Goal: Complete application form

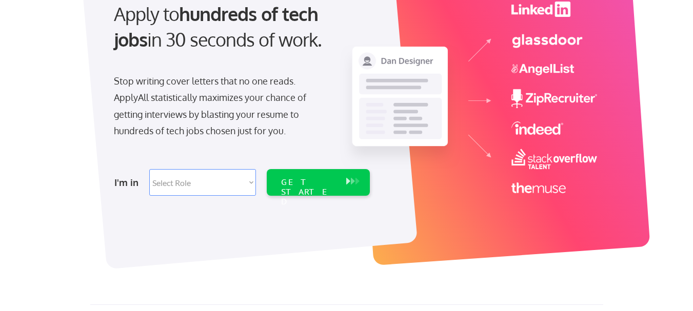
scroll to position [123, 0]
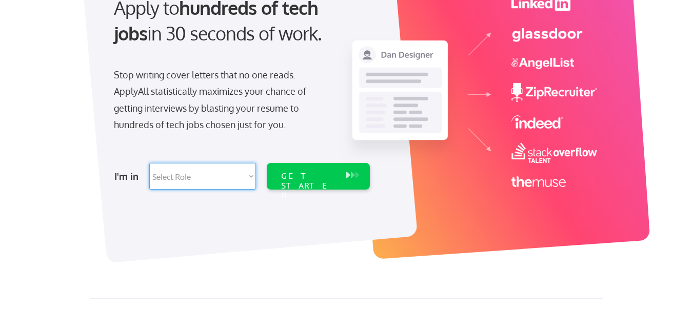
select select ""it_security""
click at [149, 163] on select "Select Role Software Engineering Product Management Customer Success Sales UI/U…" at bounding box center [202, 176] width 107 height 27
select select ""it_security""
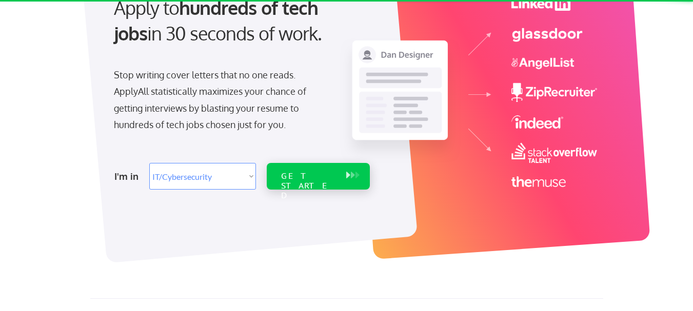
click at [310, 184] on div "GET STARTED" at bounding box center [308, 176] width 65 height 27
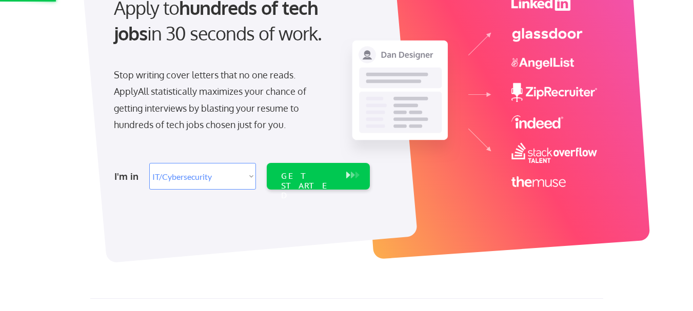
scroll to position [66, 0]
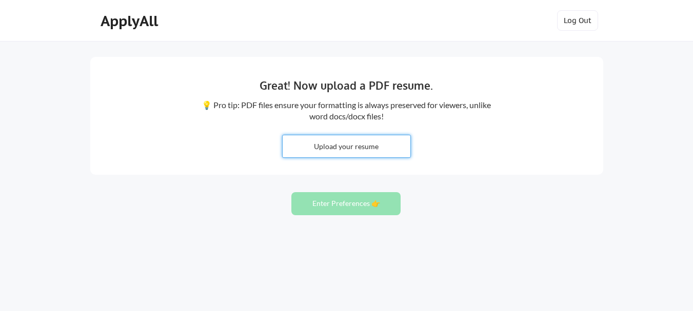
click at [374, 146] on input "file" at bounding box center [347, 146] width 128 height 22
type input "C:\fakepath\[PERSON_NAME] PM.pdf"
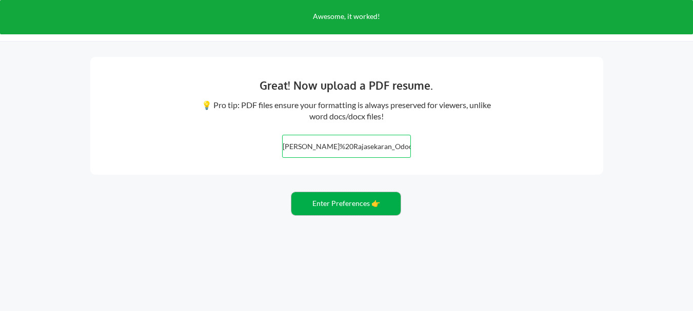
click at [355, 206] on button "Enter Preferences 👉" at bounding box center [345, 203] width 109 height 23
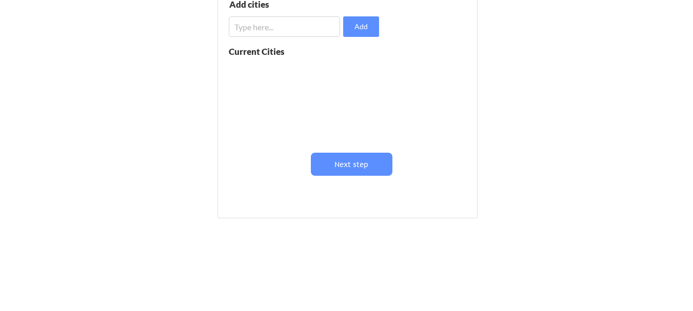
scroll to position [191, 0]
click at [270, 22] on input "input" at bounding box center [284, 25] width 111 height 21
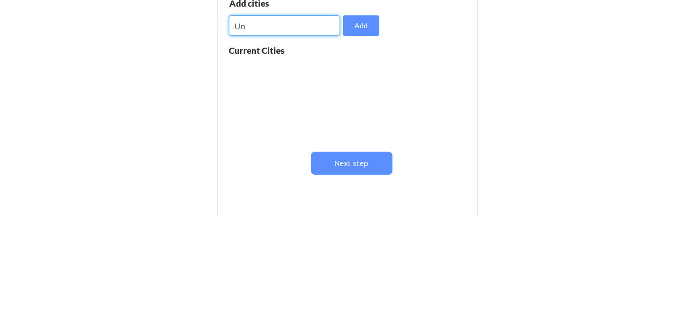
type input "U"
type input "Dubai"
click at [359, 30] on button "Add" at bounding box center [361, 25] width 36 height 21
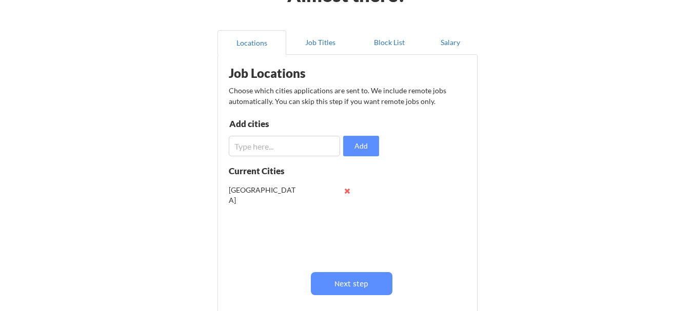
scroll to position [68, 0]
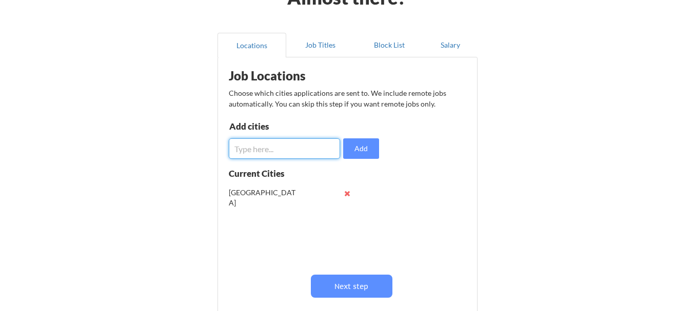
click at [275, 150] on input "input" at bounding box center [284, 148] width 111 height 21
type input "Sharja"
click at [358, 151] on button "Add" at bounding box center [361, 148] width 36 height 21
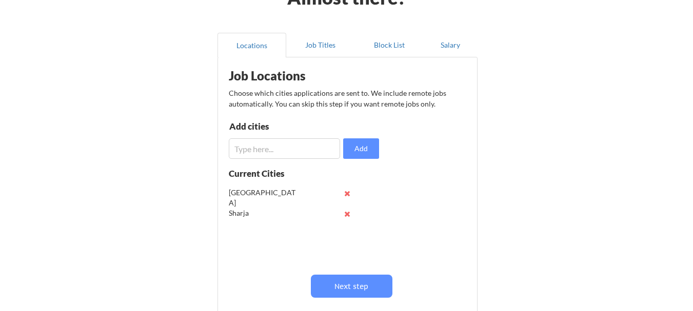
click at [273, 157] on input "input" at bounding box center [284, 148] width 111 height 21
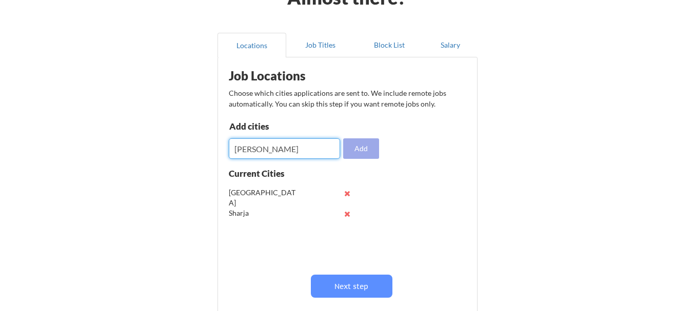
type input "[PERSON_NAME]"
click at [358, 150] on button "Add" at bounding box center [361, 148] width 36 height 21
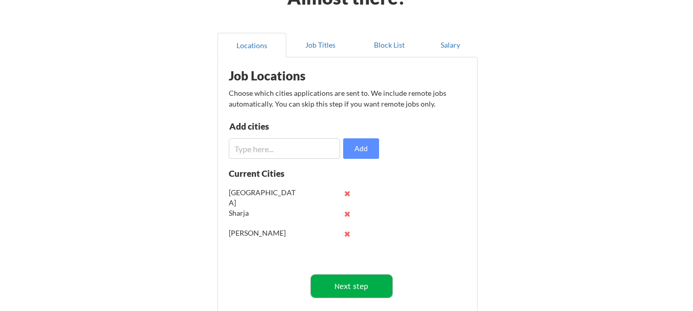
click at [354, 292] on button "Next step" at bounding box center [352, 286] width 82 height 23
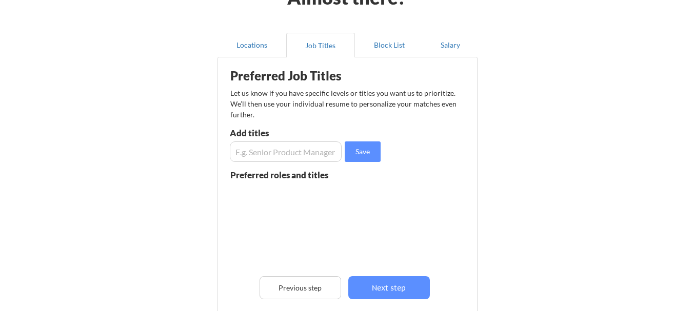
click at [279, 156] on input "input" at bounding box center [286, 152] width 112 height 21
type input "ERP Project MAnager"
click at [356, 150] on button "Save" at bounding box center [363, 152] width 36 height 21
click at [316, 154] on input "input" at bounding box center [286, 152] width 112 height 21
paste input "ERP Project MAnager"
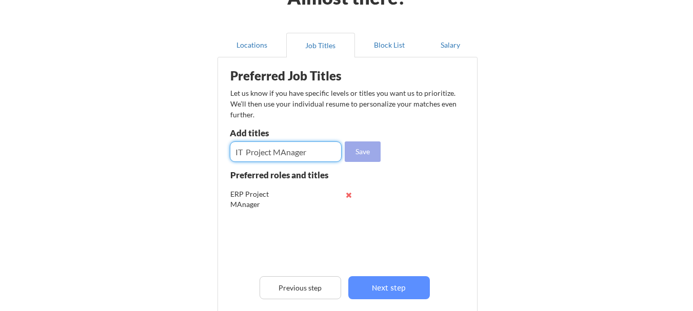
type input "IT Project MAnager"
click at [374, 146] on button "Save" at bounding box center [363, 152] width 36 height 21
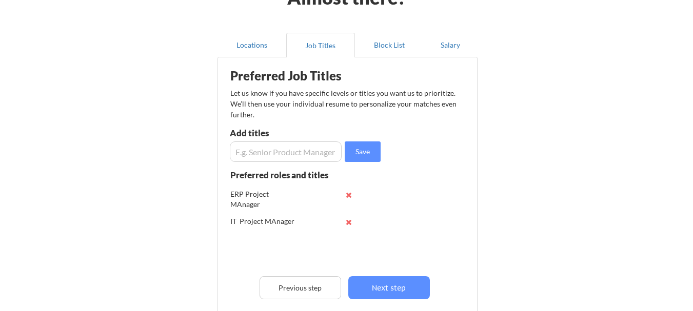
click at [271, 149] on input "input" at bounding box center [286, 152] width 112 height 21
paste input "IT Project MAnager"
type input "IT MAnager"
click at [271, 149] on input "input" at bounding box center [286, 152] width 112 height 21
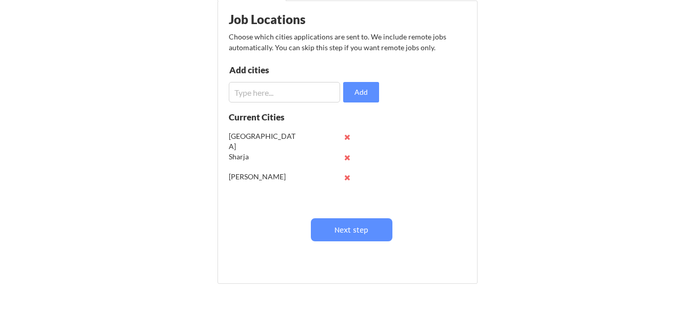
scroll to position [68, 0]
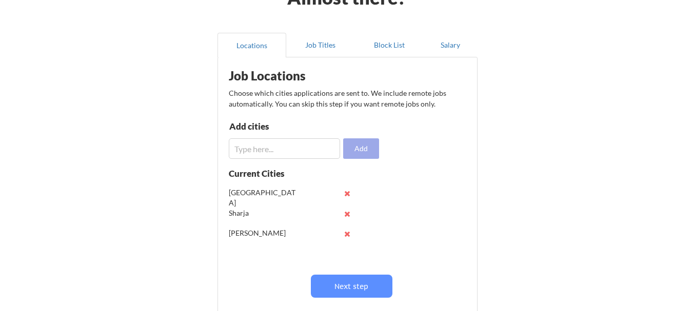
click at [362, 147] on button "Add" at bounding box center [361, 148] width 36 height 21
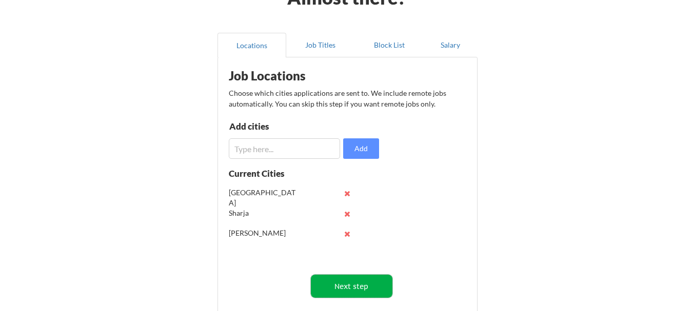
click at [354, 292] on button "Next step" at bounding box center [352, 286] width 82 height 23
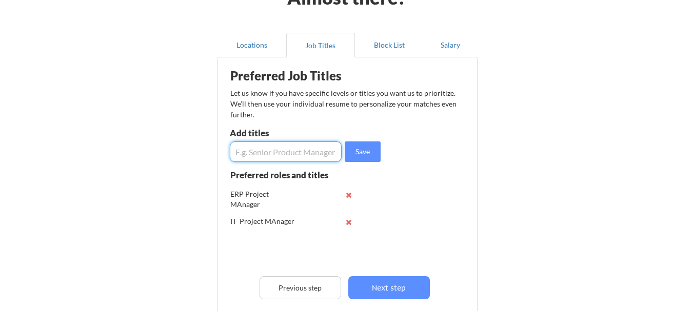
click at [279, 154] on input "input" at bounding box center [286, 152] width 112 height 21
paste input "IT Project MAnager"
type input "IT Manager"
click at [371, 150] on button "Save" at bounding box center [363, 152] width 36 height 21
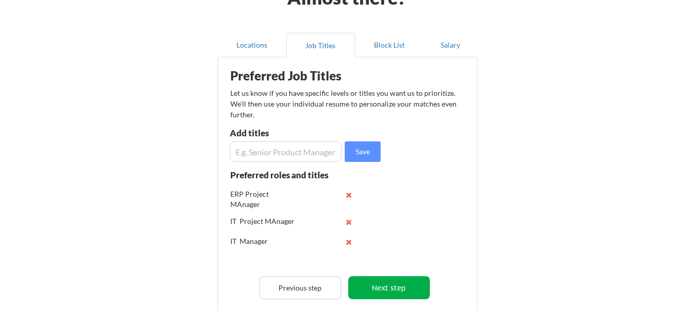
click at [384, 287] on button "Next step" at bounding box center [389, 287] width 82 height 23
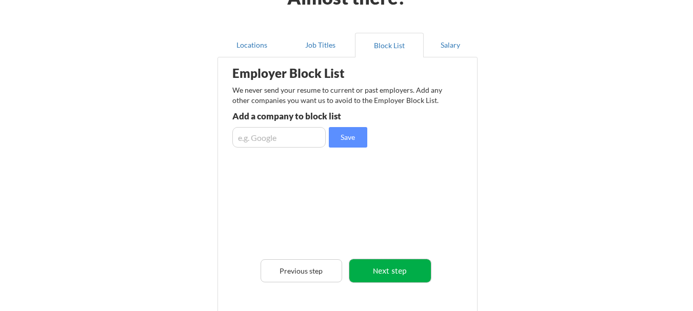
click at [392, 275] on button "Next step" at bounding box center [390, 270] width 82 height 23
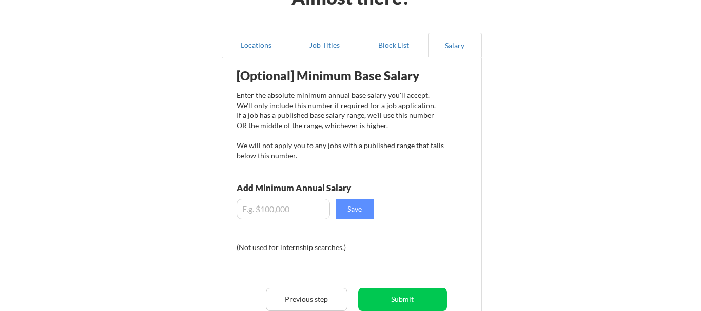
scroll to position [130, 0]
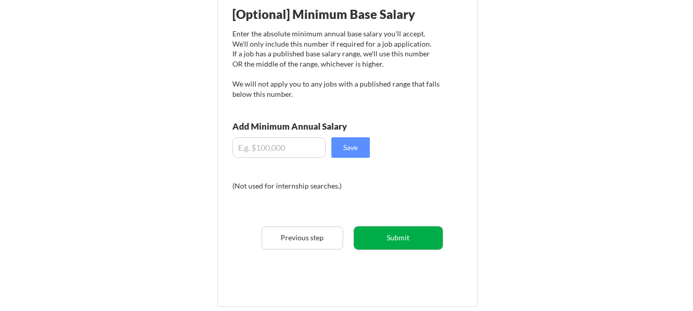
click at [394, 242] on button "Submit" at bounding box center [398, 238] width 89 height 23
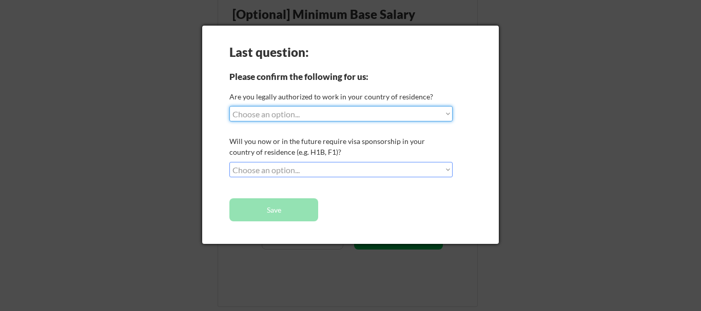
select select ""no__i_am_not__yet__authorized""
click at [229, 106] on select "Choose an option... Yes, I am a US Citizen Yes, I am a Canadian Citizen Yes, I …" at bounding box center [340, 113] width 223 height 15
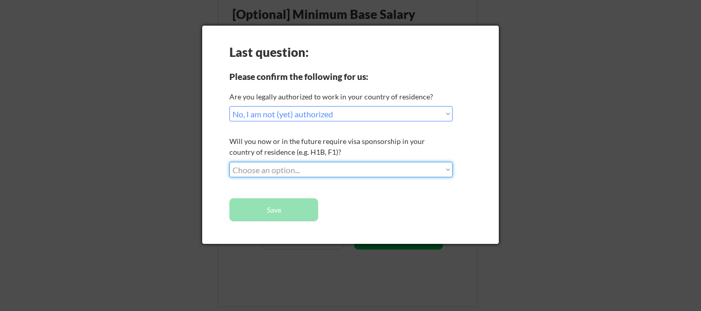
select select ""no__i_will_not_need_sponsorship""
click at [229, 162] on select "Choose an option... No, I will not need sponsorship Yes, I will need sponsorship" at bounding box center [340, 169] width 223 height 15
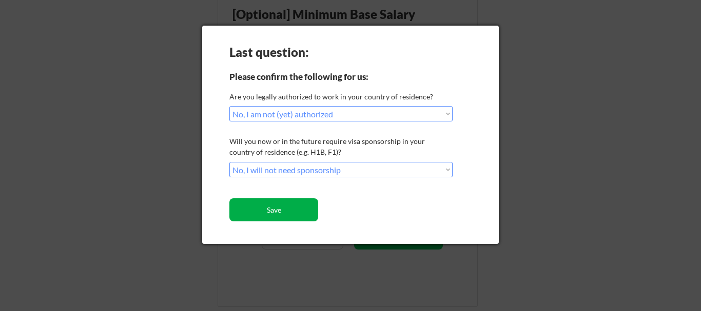
click at [297, 218] on button "Save" at bounding box center [273, 209] width 89 height 23
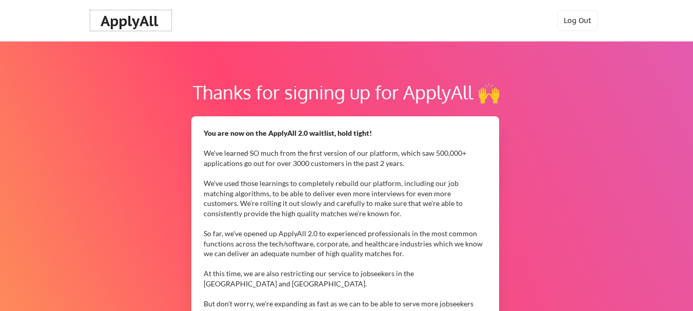
click at [148, 21] on div "ApplyAll" at bounding box center [131, 20] width 61 height 17
